Goal: Find specific page/section: Find specific page/section

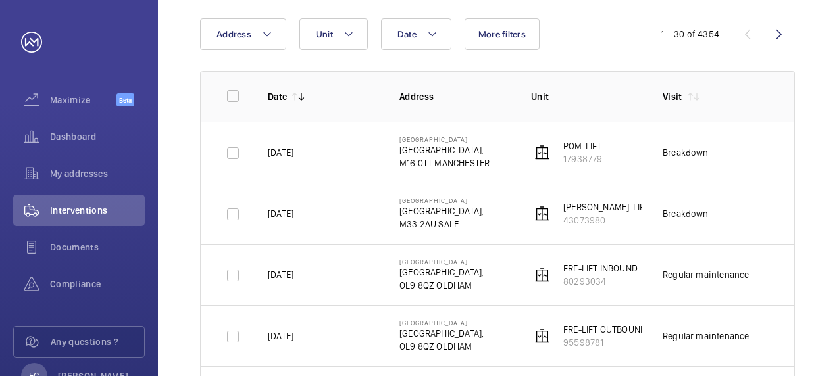
scroll to position [158, 0]
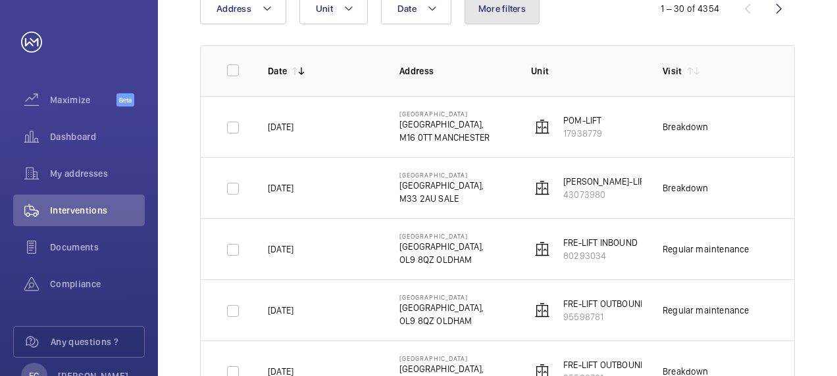
click at [520, 17] on button "More filters" at bounding box center [502, 9] width 75 height 32
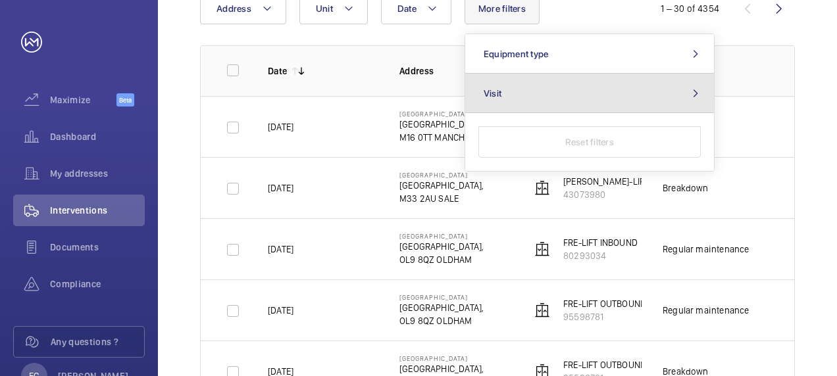
click at [513, 91] on button "Visit" at bounding box center [589, 93] width 249 height 39
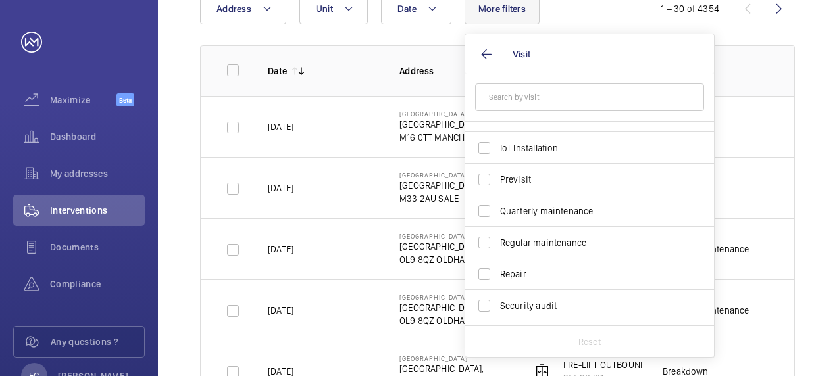
scroll to position [167, 0]
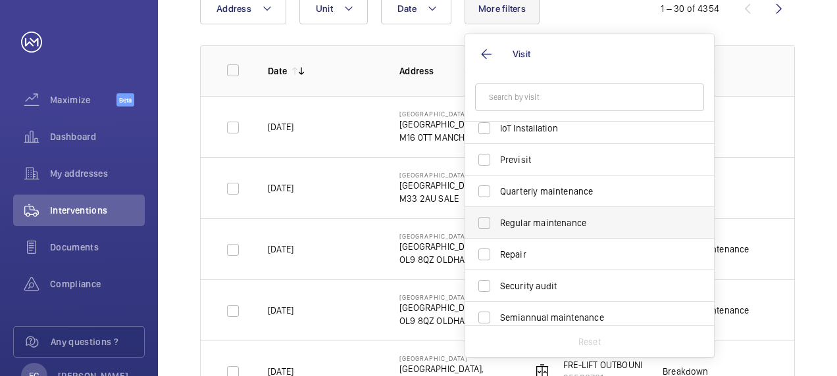
click at [548, 225] on span "Regular maintenance" at bounding box center [590, 223] width 181 height 13
click at [498, 225] on input "Regular maintenance" at bounding box center [484, 223] width 26 height 26
checkbox input "true"
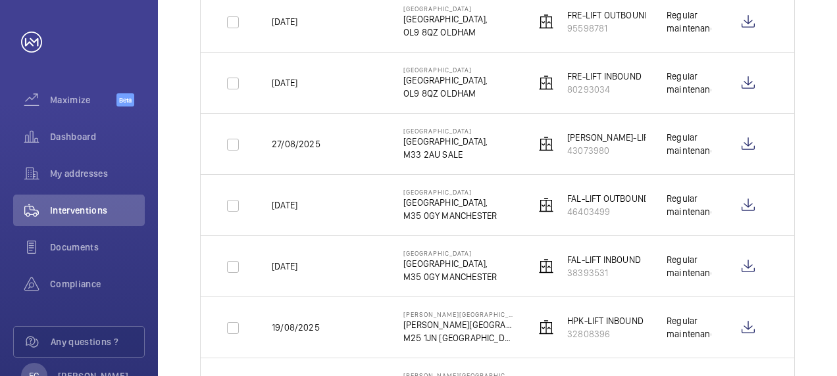
scroll to position [237, 0]
